Goal: Navigation & Orientation: Find specific page/section

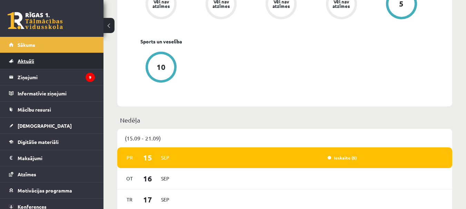
scroll to position [310, 0]
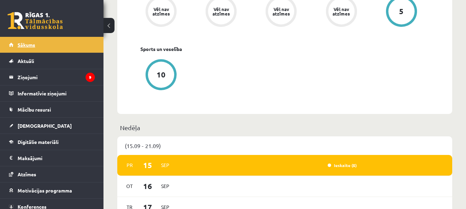
click at [61, 48] on link "Sākums" at bounding box center [52, 45] width 86 height 16
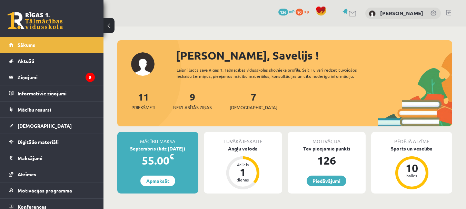
scroll to position [34, 0]
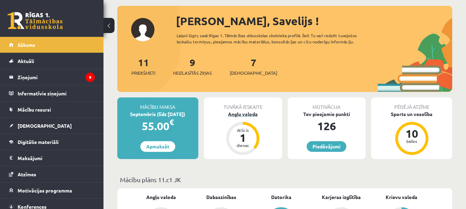
click at [247, 114] on div "Angļu valoda" at bounding box center [243, 114] width 78 height 7
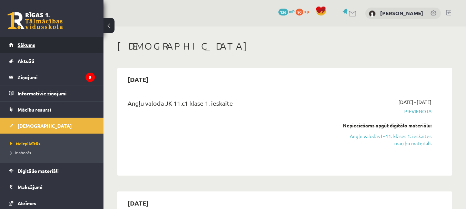
click at [46, 50] on link "Sākums" at bounding box center [52, 45] width 86 height 16
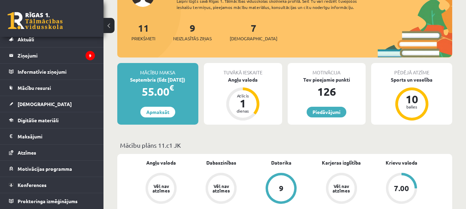
scroll to position [34, 0]
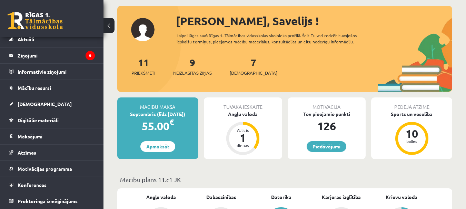
click at [157, 148] on link "Apmaksāt" at bounding box center [157, 146] width 35 height 11
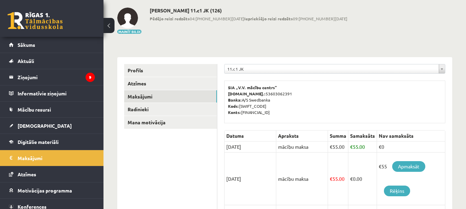
scroll to position [17, 0]
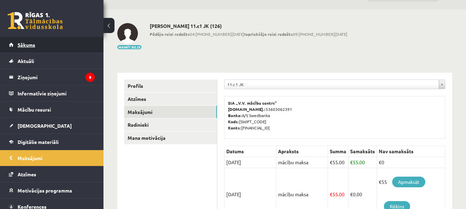
click at [46, 42] on link "Sākums" at bounding box center [52, 45] width 86 height 16
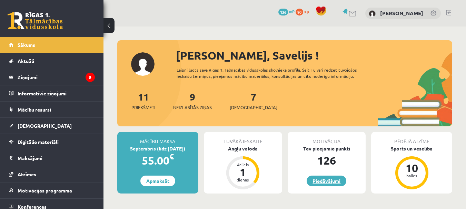
click at [327, 184] on link "Piedāvājumi" at bounding box center [327, 181] width 40 height 11
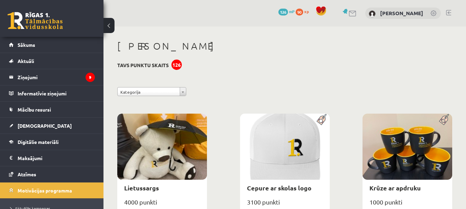
click at [301, 14] on span "90" at bounding box center [300, 12] width 8 height 7
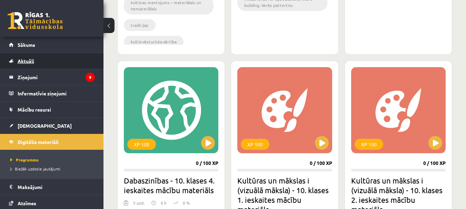
scroll to position [276, 0]
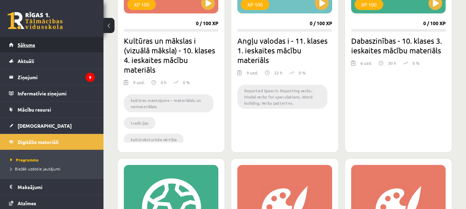
click at [33, 49] on link "Sākums" at bounding box center [52, 45] width 86 height 16
